Goal: Book appointment/travel/reservation

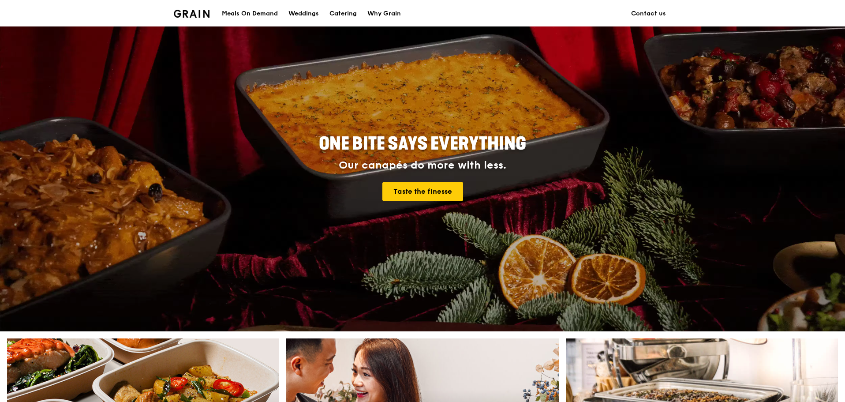
scroll to position [176, 0]
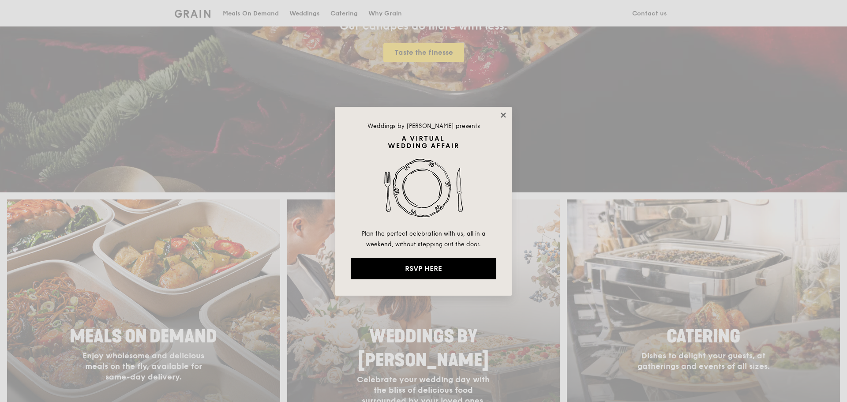
click at [503, 114] on icon at bounding box center [503, 115] width 5 height 5
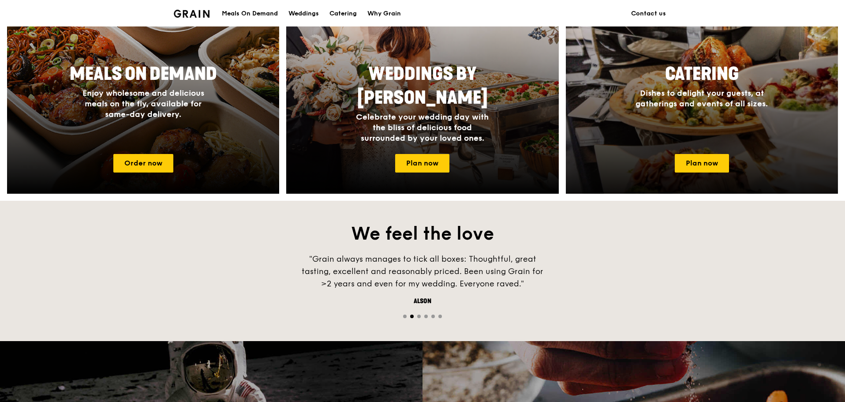
scroll to position [441, 0]
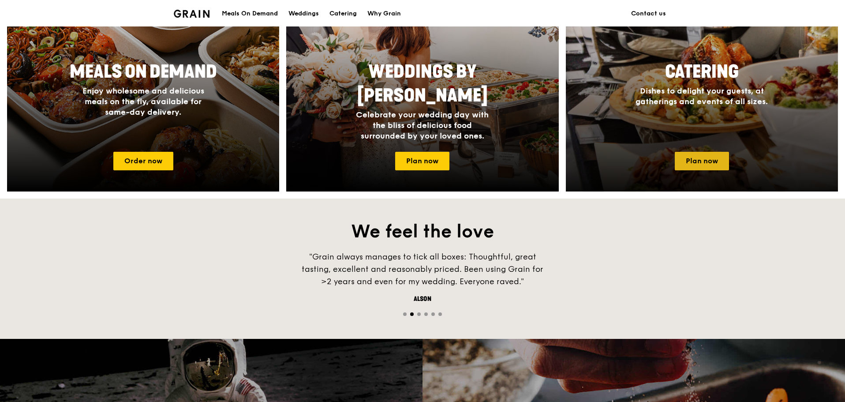
click at [714, 161] on link "Plan now" at bounding box center [702, 161] width 54 height 19
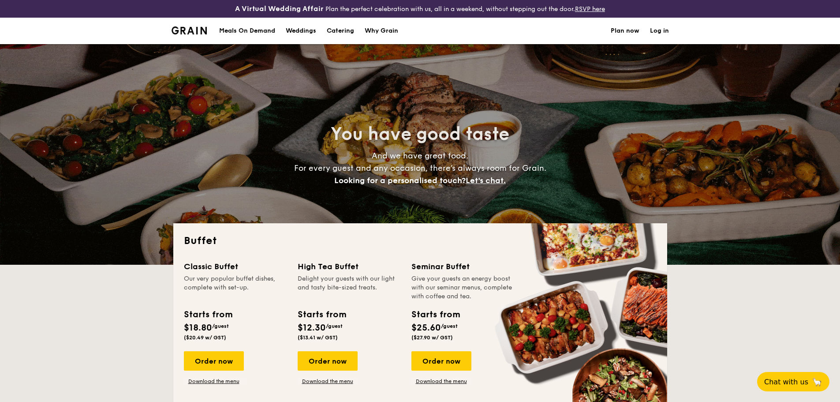
select select
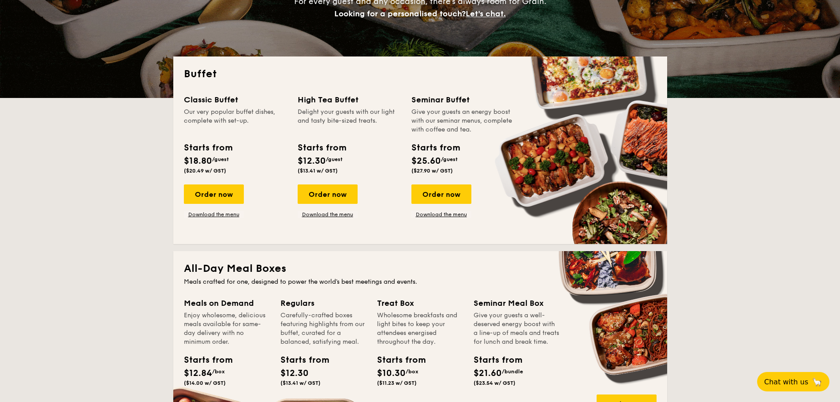
scroll to position [176, 0]
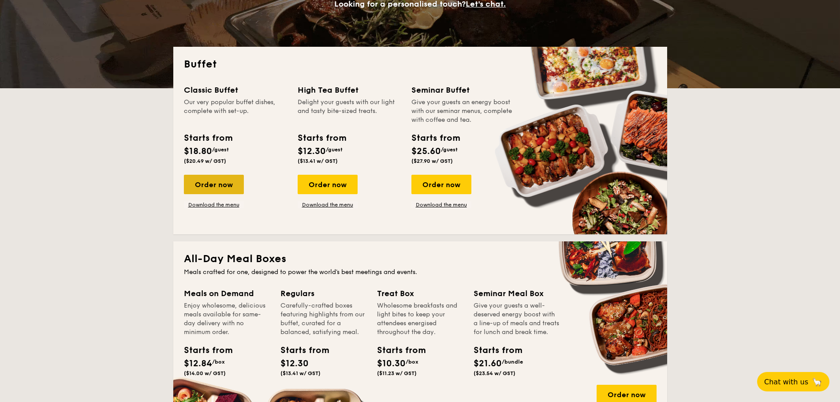
click at [229, 184] on div "Order now" at bounding box center [214, 184] width 60 height 19
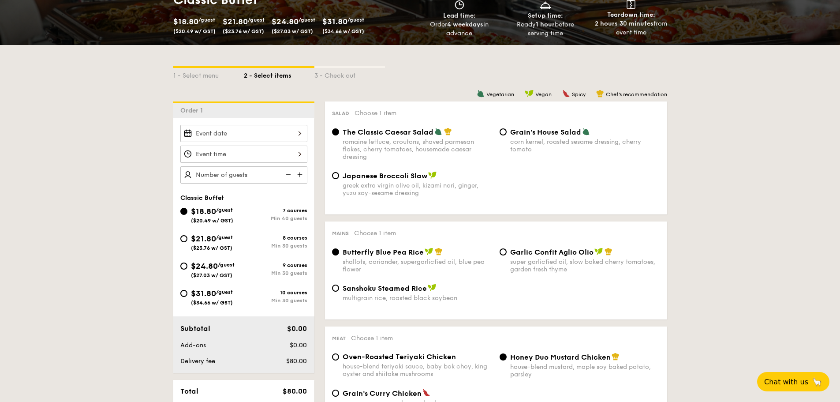
scroll to position [176, 0]
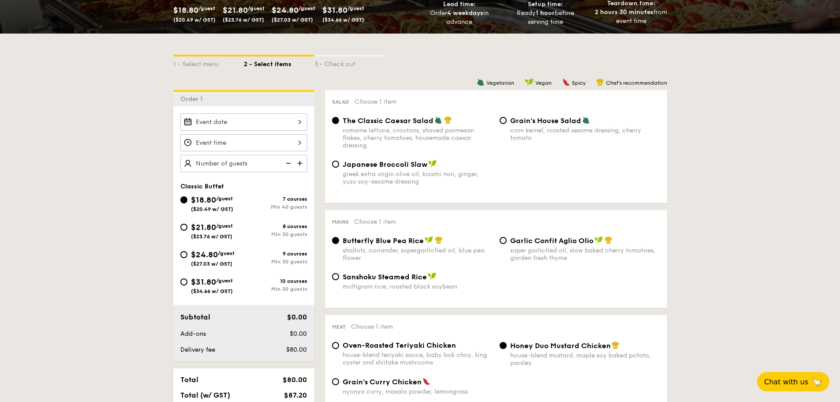
click at [239, 121] on div at bounding box center [243, 121] width 127 height 17
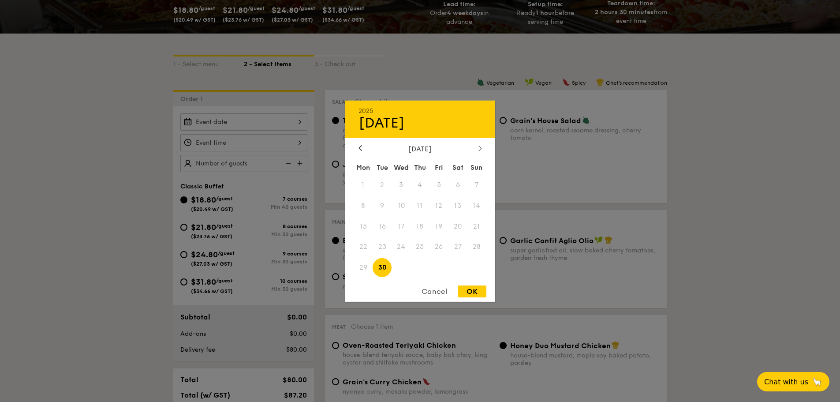
click at [481, 150] on icon at bounding box center [481, 148] width 4 height 6
click at [362, 146] on div at bounding box center [360, 148] width 8 height 8
click at [458, 247] on span "27" at bounding box center [458, 246] width 19 height 19
click at [473, 290] on div "OK" at bounding box center [472, 291] width 29 height 12
type input "Sep 30, 2025"
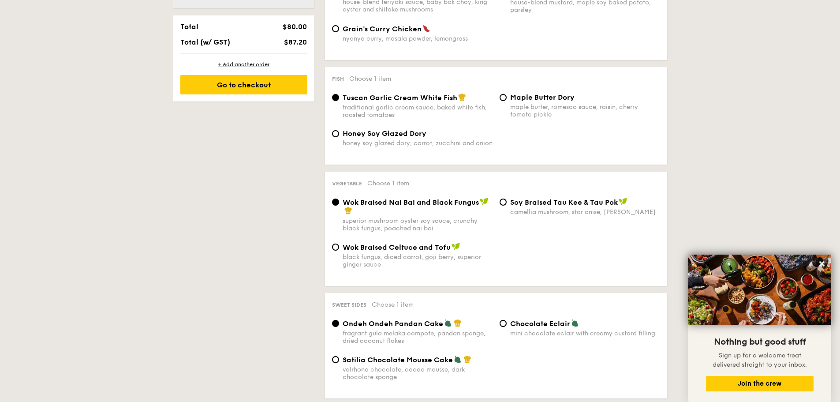
scroll to position [574, 0]
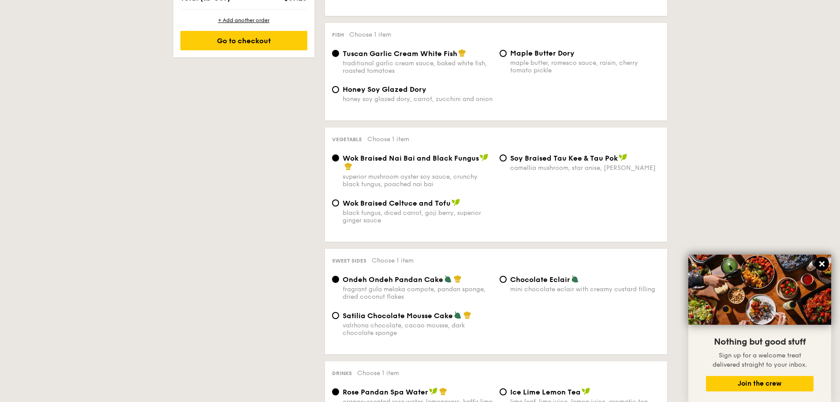
click at [824, 260] on icon at bounding box center [822, 264] width 8 height 8
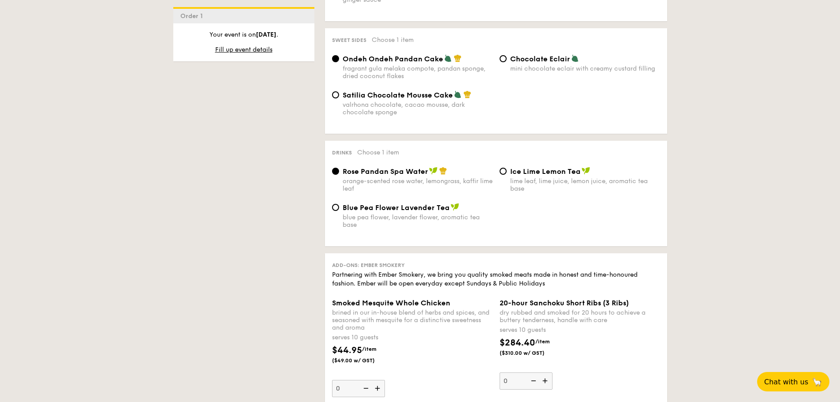
scroll to position [971, 0]
